Goal: Task Accomplishment & Management: Manage account settings

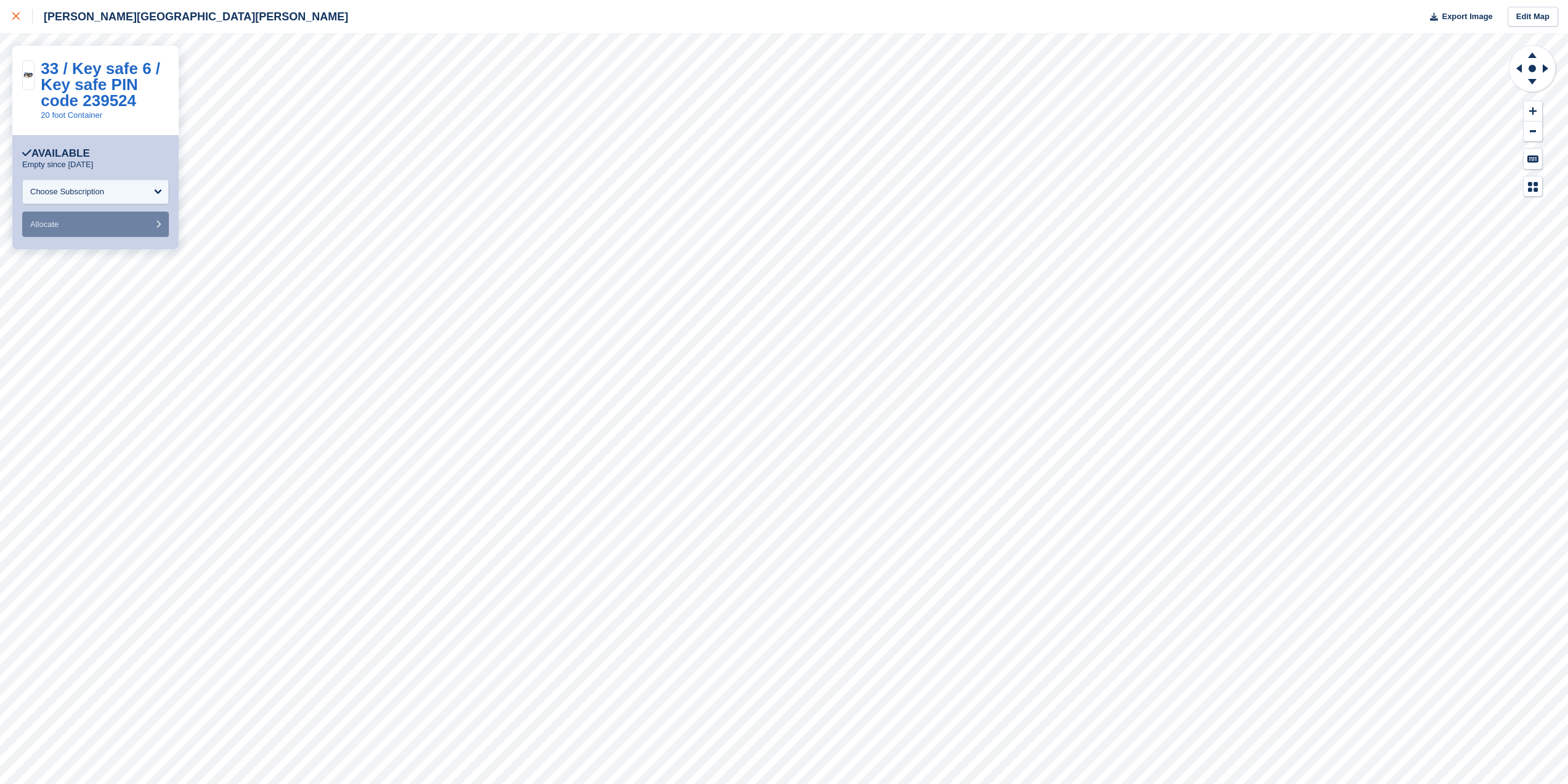
click at [18, 13] on icon at bounding box center [16, 16] width 8 height 8
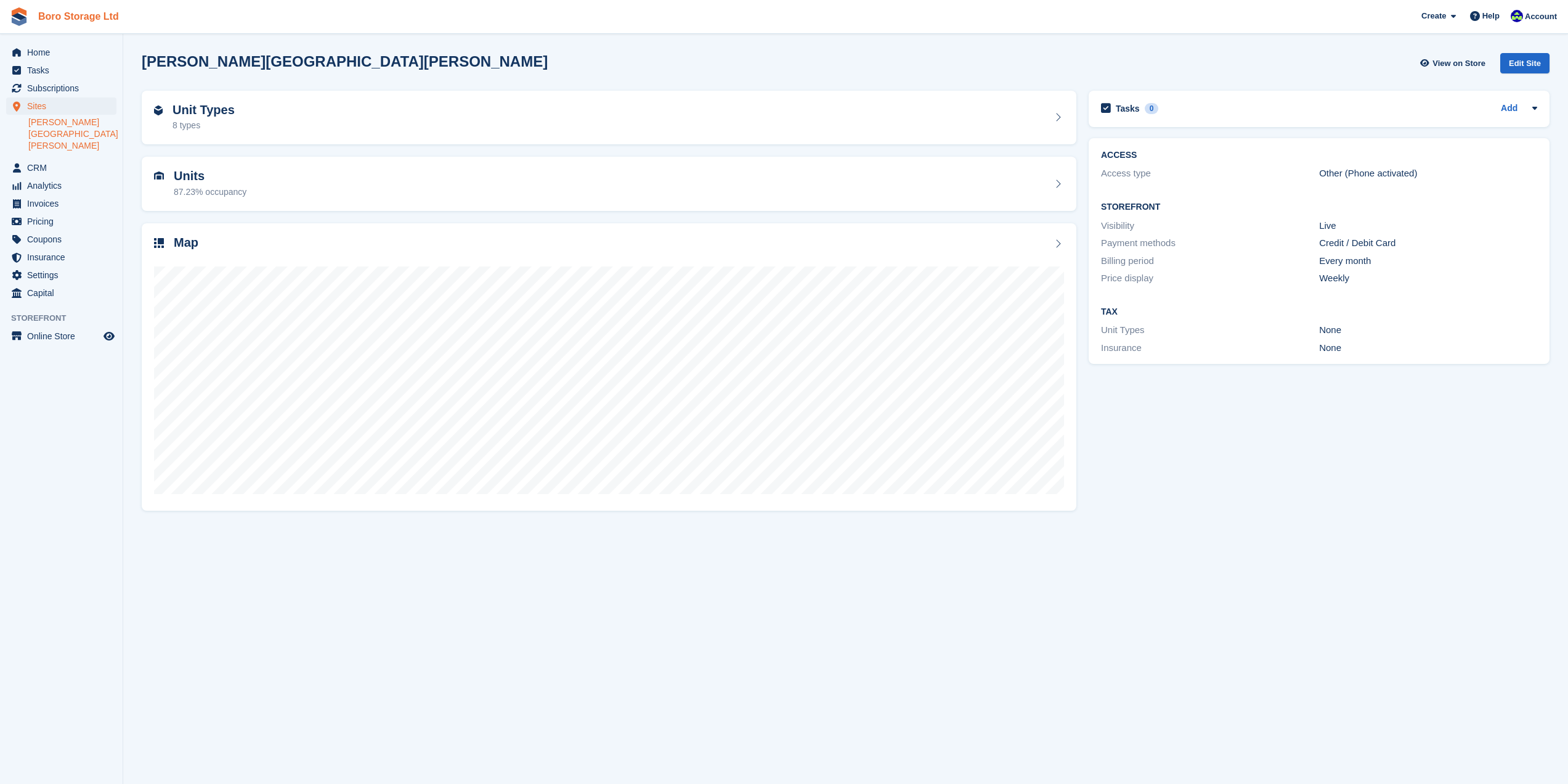
click at [52, 20] on link "Boro Storage Ltd" at bounding box center [78, 15] width 90 height 20
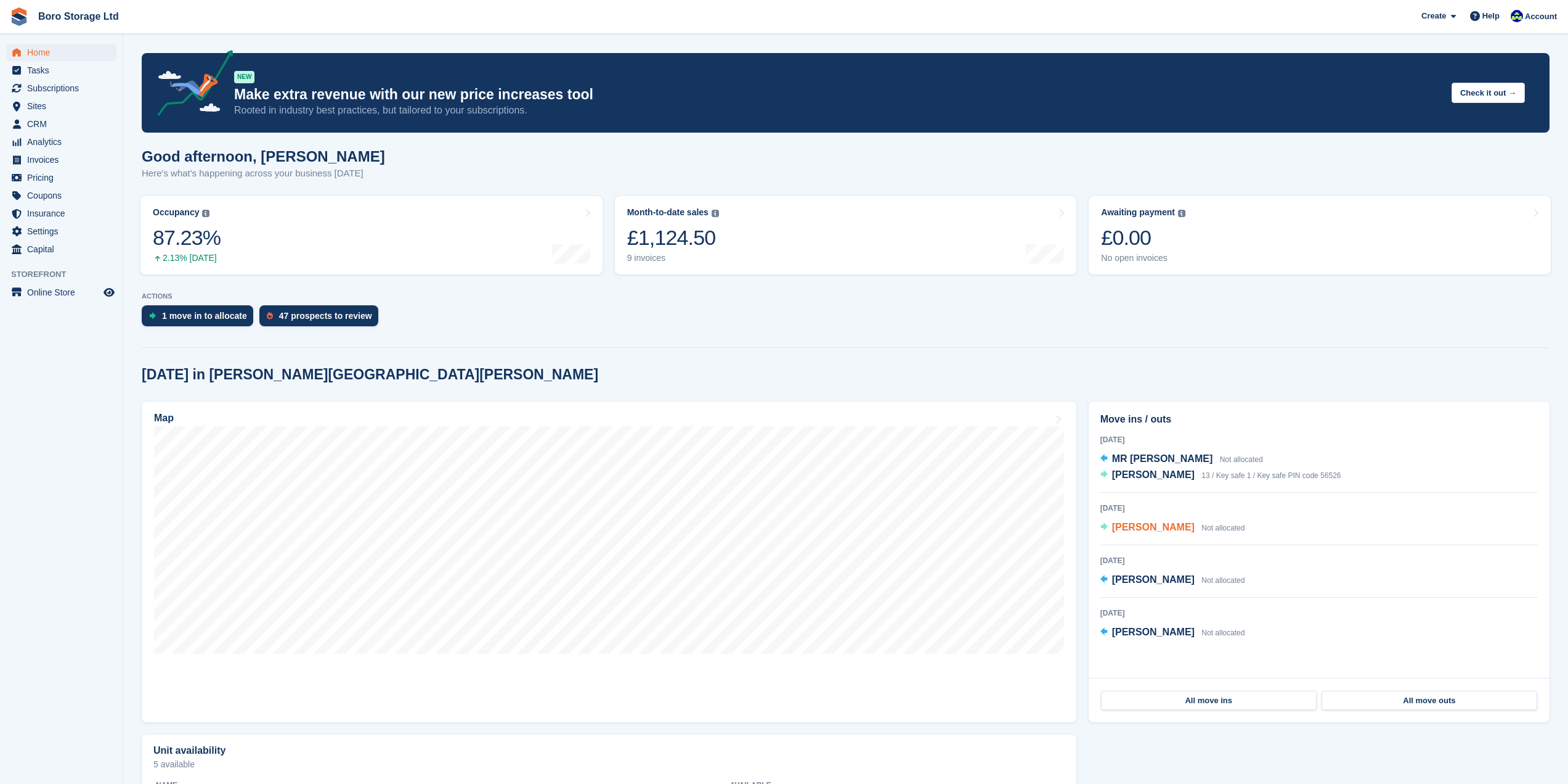
click at [1154, 527] on span "[PERSON_NAME]" at bounding box center [1153, 527] width 83 height 10
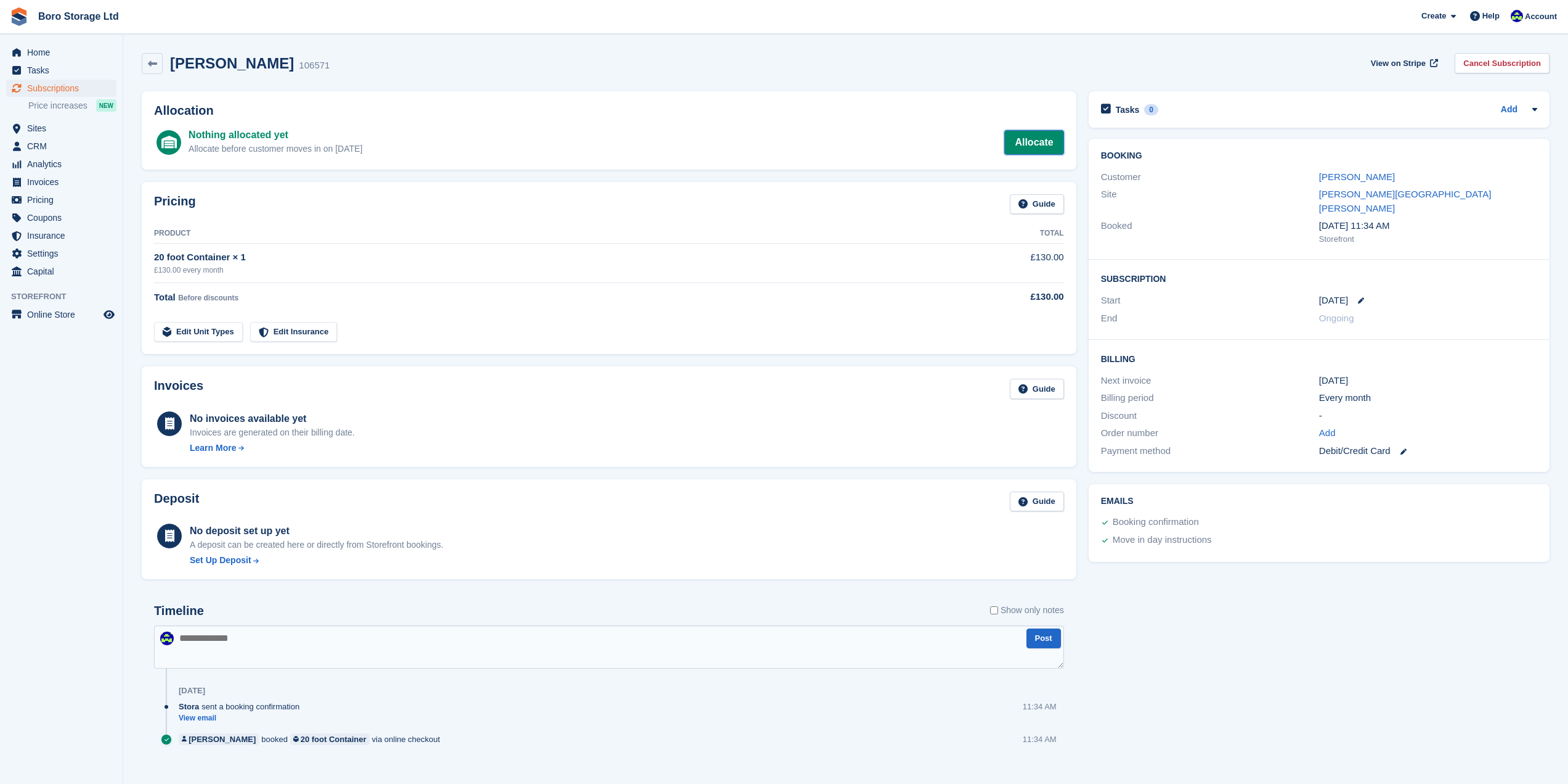
click at [1022, 146] on link "Allocate" at bounding box center [1034, 142] width 59 height 25
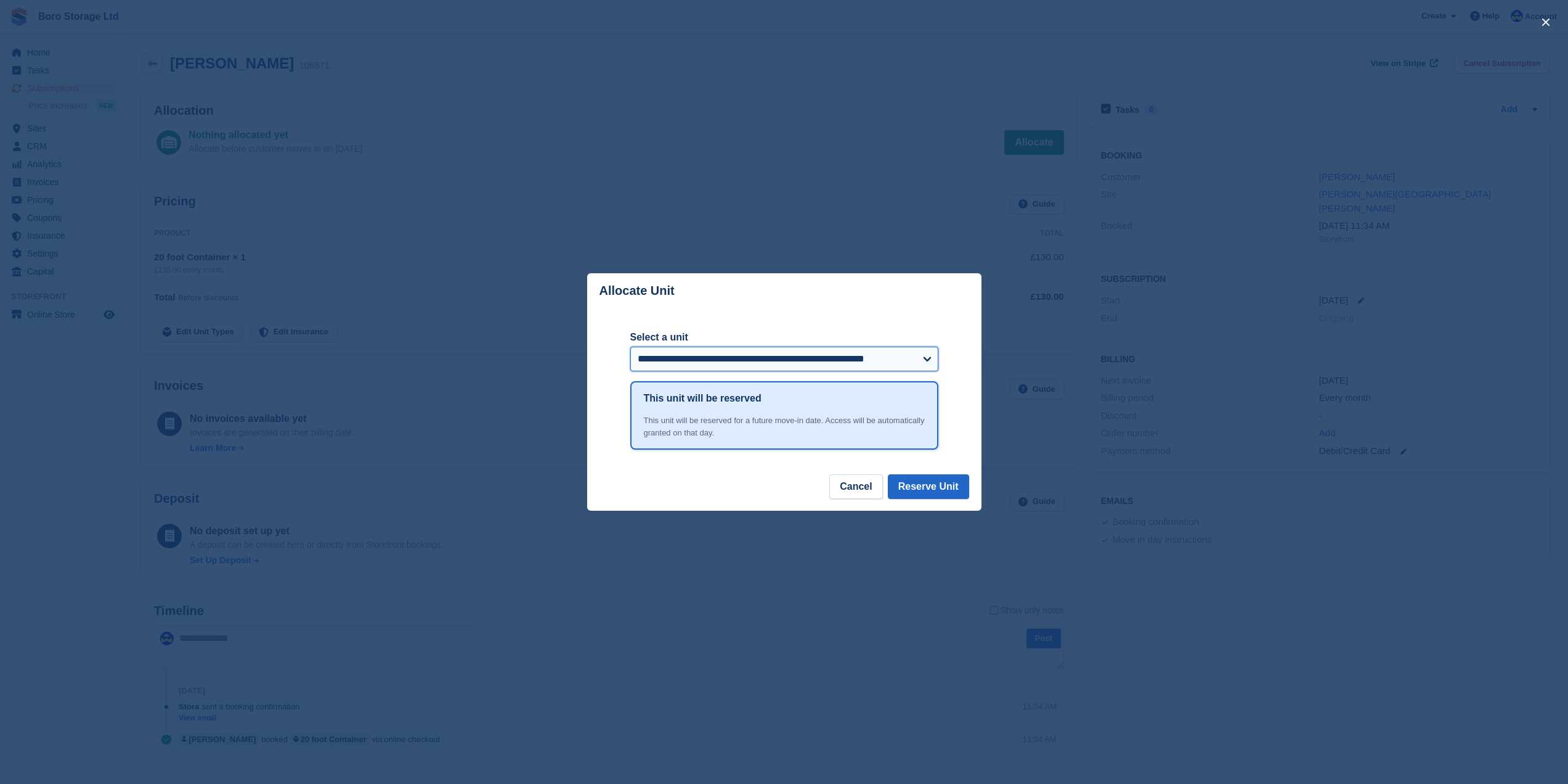
click at [736, 362] on select "**********" at bounding box center [784, 359] width 308 height 25
select select "******"
click at [631, 347] on select "**********" at bounding box center [784, 359] width 308 height 25
click at [941, 499] on button "Reserve Unit" at bounding box center [929, 487] width 82 height 25
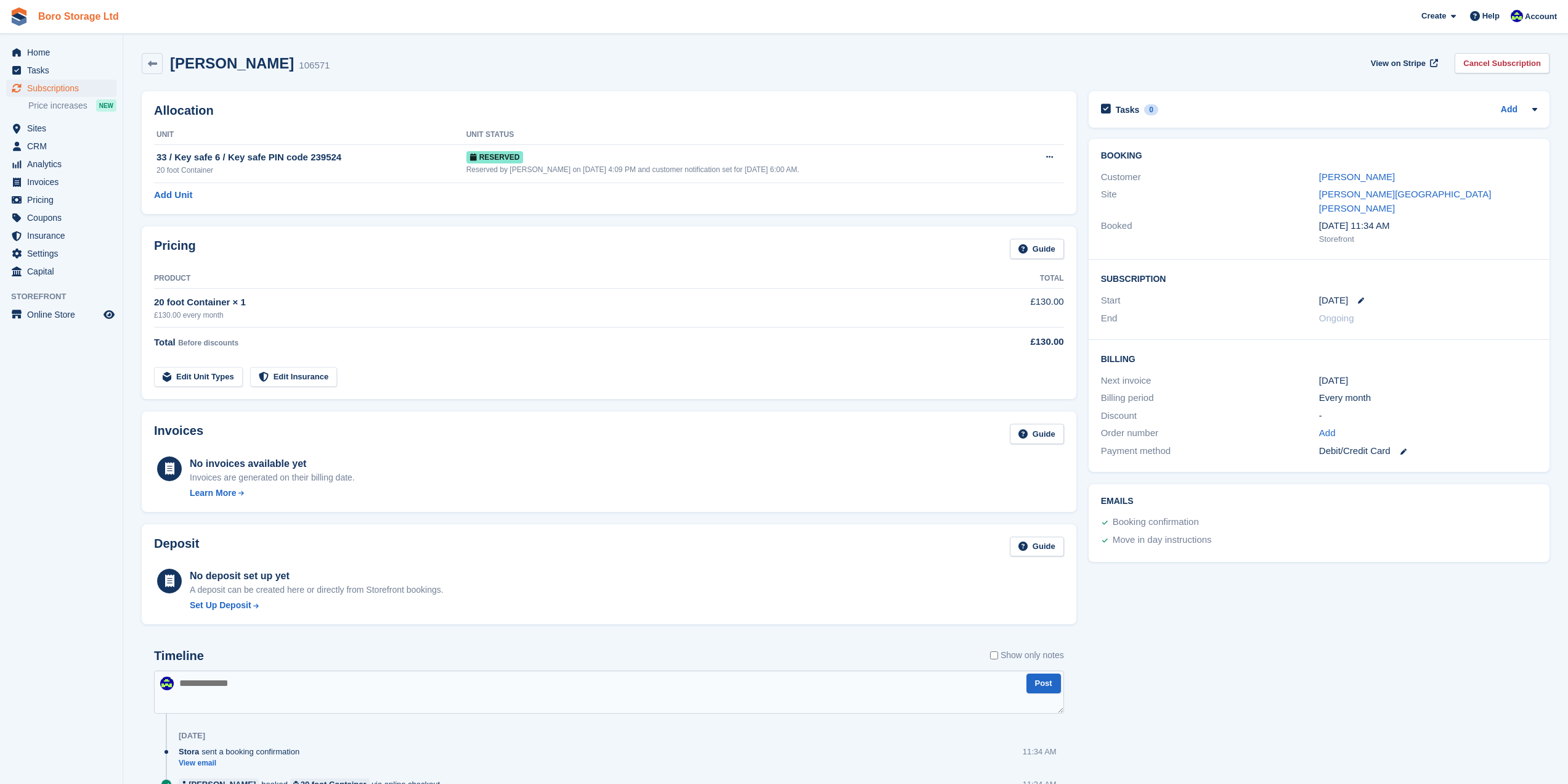
click at [53, 15] on link "Boro Storage Ltd" at bounding box center [78, 15] width 90 height 20
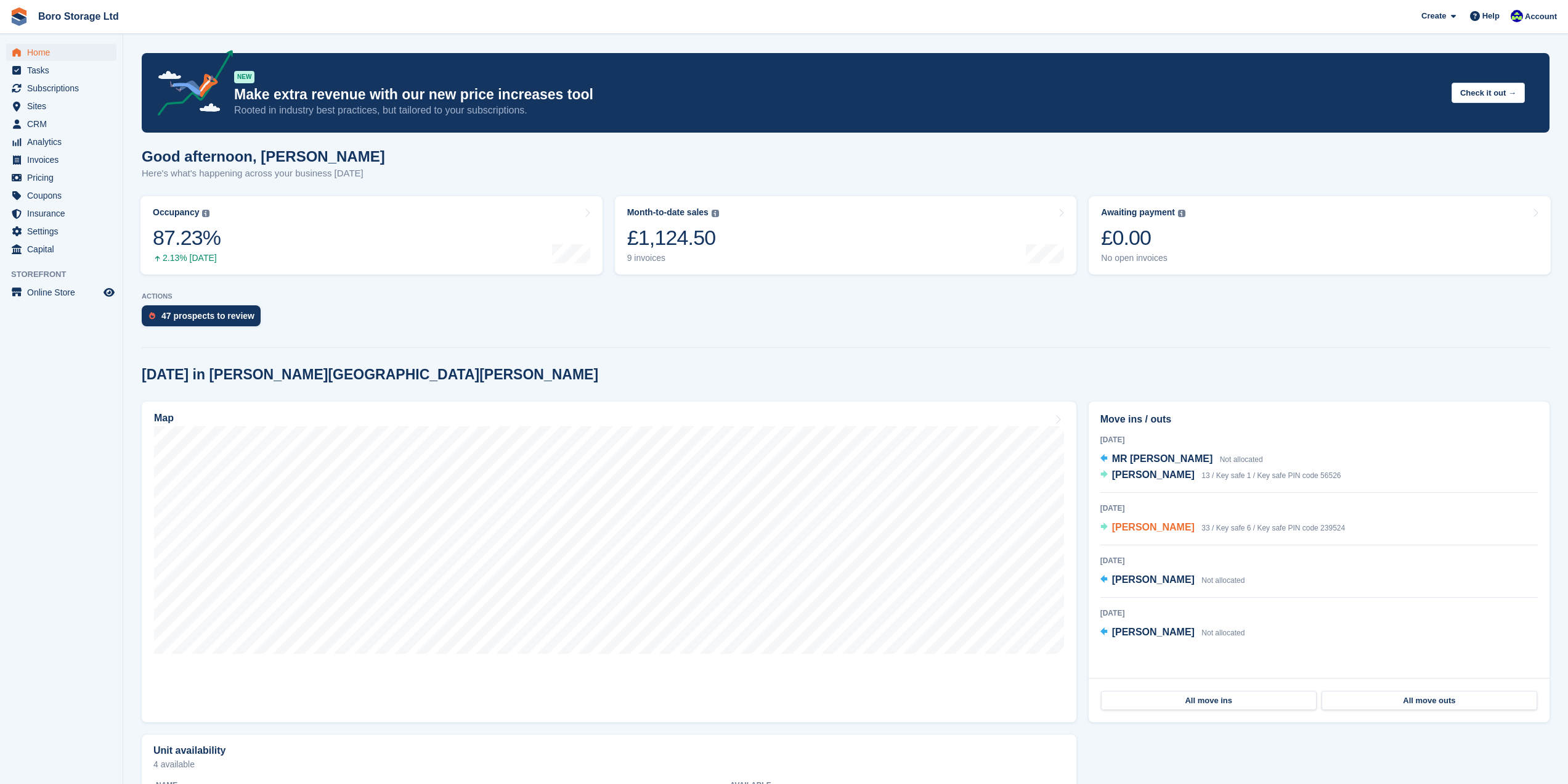
click at [1134, 531] on span "[PERSON_NAME]" at bounding box center [1153, 527] width 83 height 10
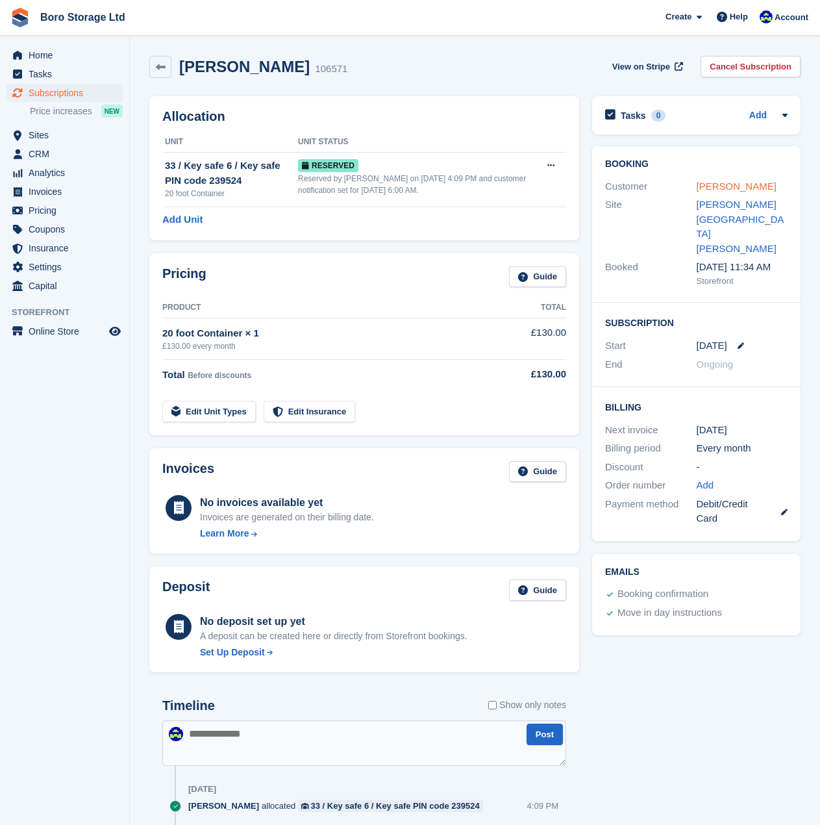
click at [716, 185] on link "[PERSON_NAME]" at bounding box center [737, 186] width 80 height 11
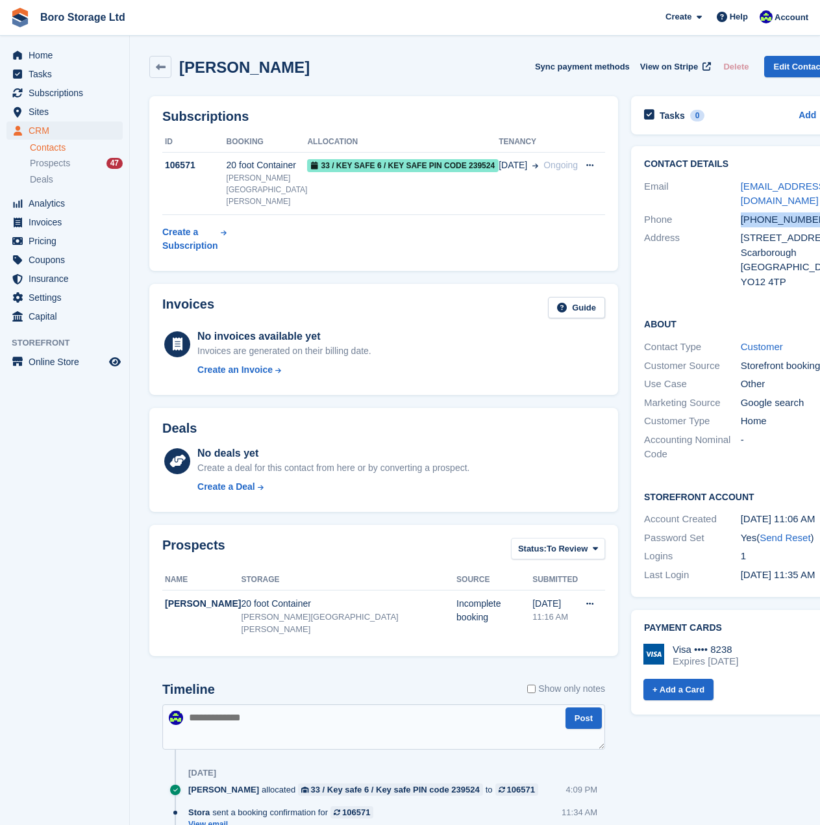
drag, startPoint x: 770, startPoint y: 220, endPoint x: 695, endPoint y: 227, distance: 75.1
click at [695, 227] on div "Phone [PHONE_NUMBER]" at bounding box center [740, 219] width 193 height 19
copy div "[PHONE_NUMBER]"
drag, startPoint x: 314, startPoint y: 70, endPoint x: 159, endPoint y: 74, distance: 155.3
click at [159, 74] on div "[PERSON_NAME] Sync payment methods View on Stripe Delete Edit Contact" at bounding box center [490, 67] width 683 height 22
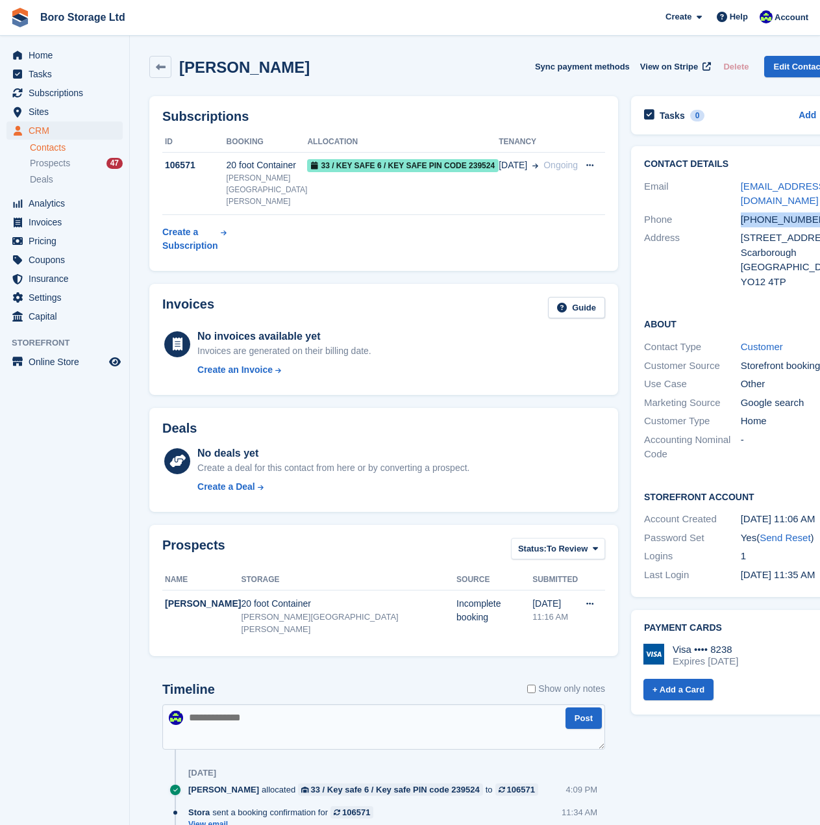
copy div "[PERSON_NAME]"
click at [60, 21] on link "Boro Storage Ltd" at bounding box center [82, 16] width 95 height 21
